Goal: Find specific fact: Find specific fact

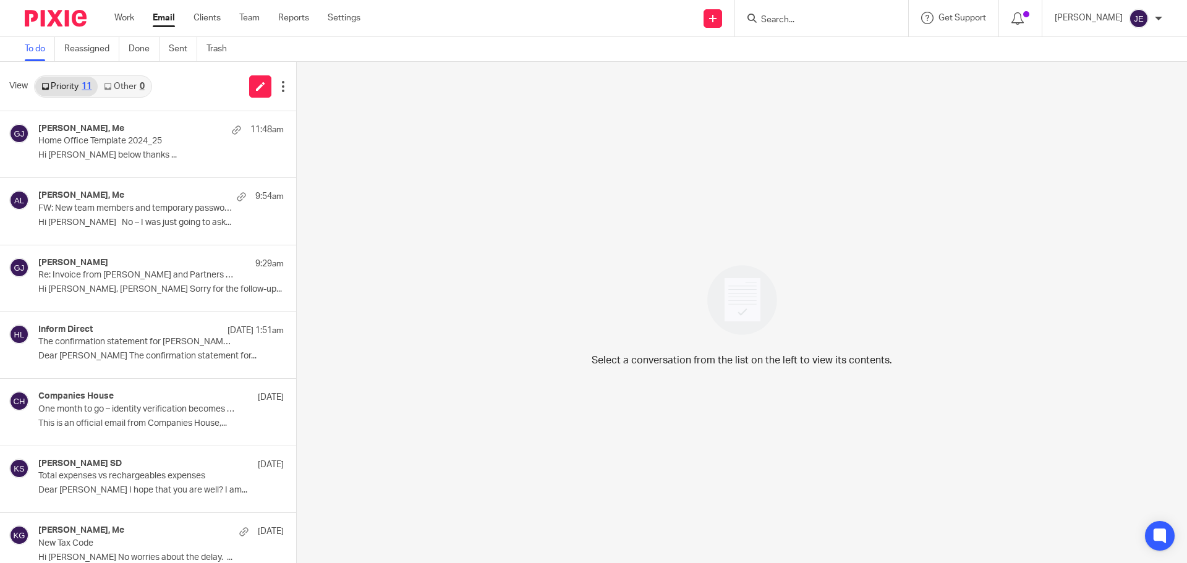
click at [806, 20] on input "Search" at bounding box center [815, 20] width 111 height 11
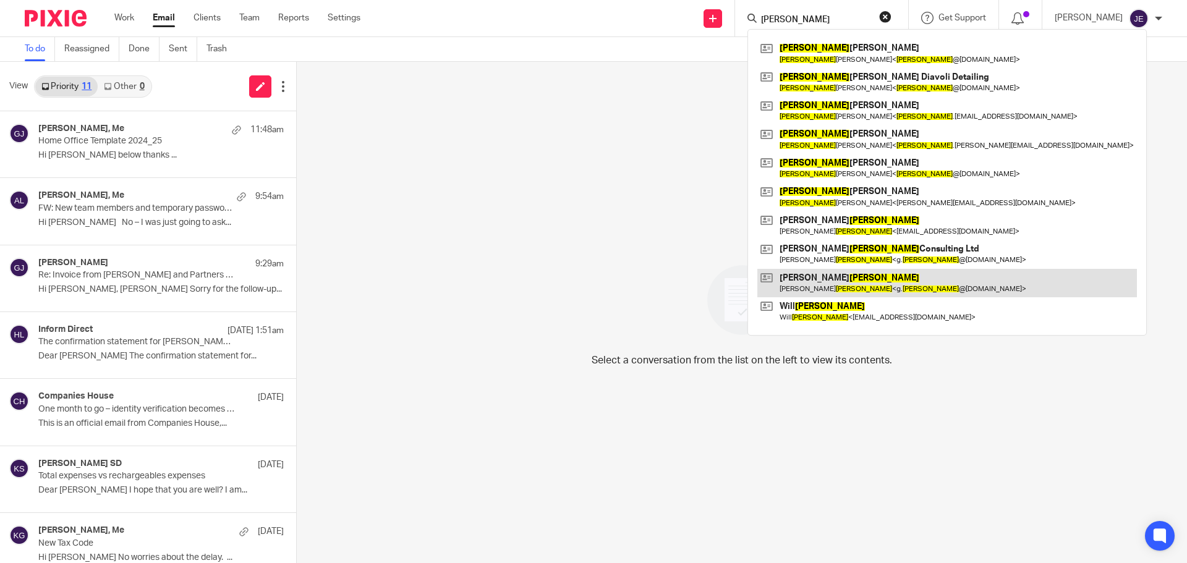
type input "[PERSON_NAME]"
click at [849, 280] on link at bounding box center [948, 283] width 380 height 28
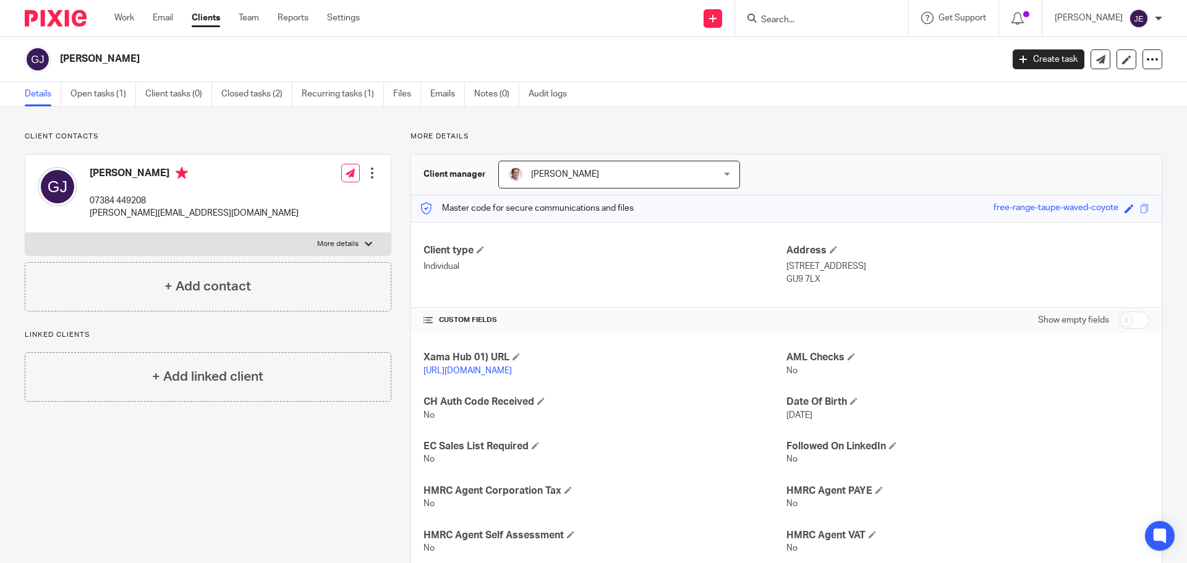
drag, startPoint x: 902, startPoint y: 270, endPoint x: 779, endPoint y: 265, distance: 123.8
click at [779, 265] on div "Client type Individual Address [STREET_ADDRESS] GU9 7LX" at bounding box center [786, 265] width 751 height 86
copy div "Address [STREET_ADDRESS]"
click at [847, 295] on div "Client type Individual Address 8 St Georges Mews, Farnham GU9 7LX" at bounding box center [786, 265] width 751 height 86
drag, startPoint x: 782, startPoint y: 278, endPoint x: 816, endPoint y: 282, distance: 34.9
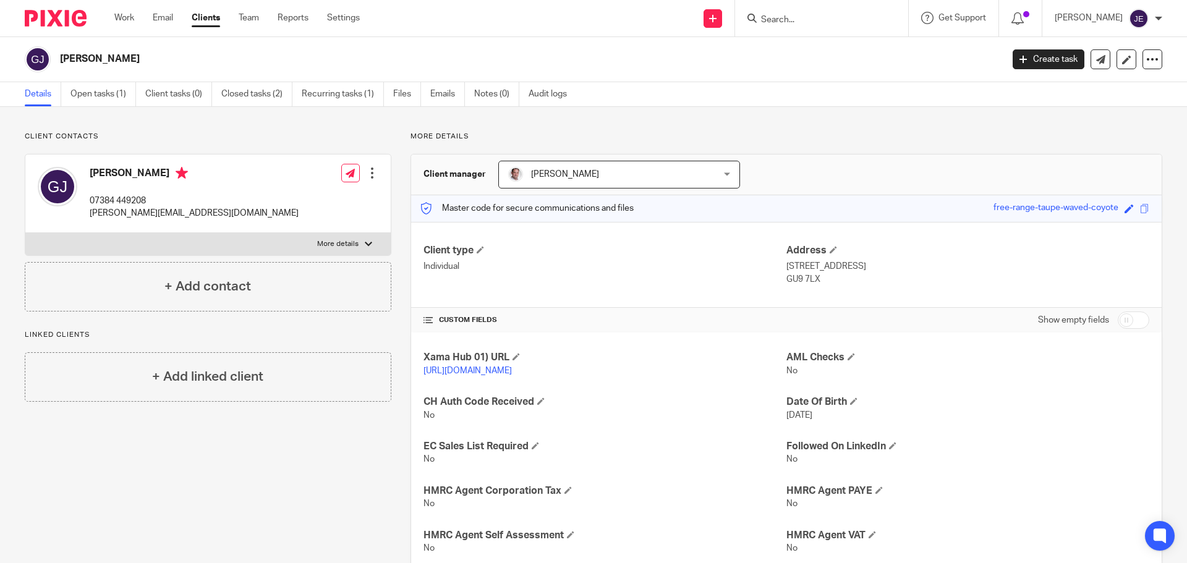
click at [816, 282] on p "GU9 7LX" at bounding box center [968, 279] width 363 height 12
copy p "GU9 7LX"
